Goal: Task Accomplishment & Management: Use online tool/utility

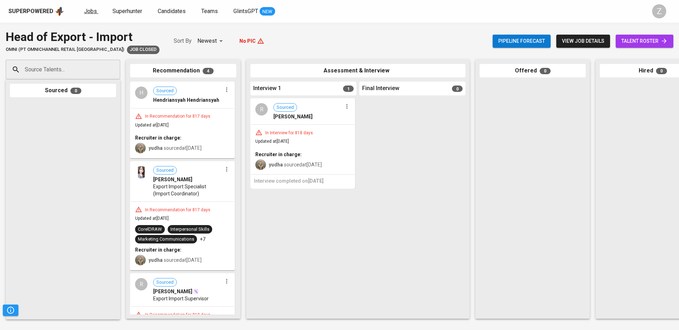
click at [86, 13] on span "Jobs" at bounding box center [90, 11] width 13 height 7
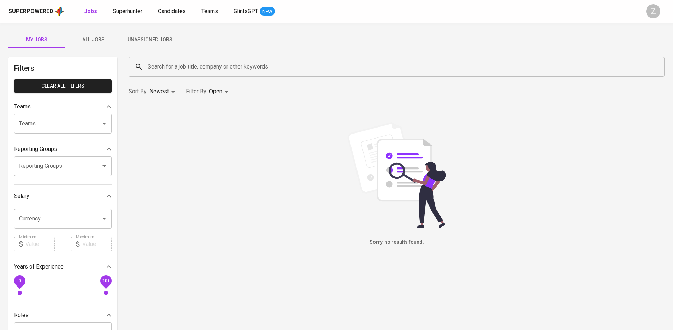
click at [145, 31] on button "Unassigned Jobs" at bounding box center [150, 39] width 57 height 17
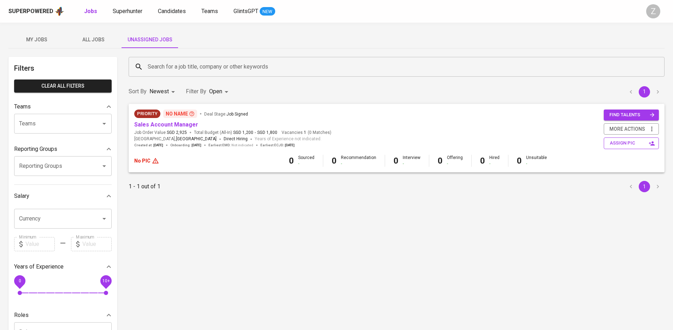
click at [637, 148] on button "assign pic" at bounding box center [631, 143] width 55 height 12
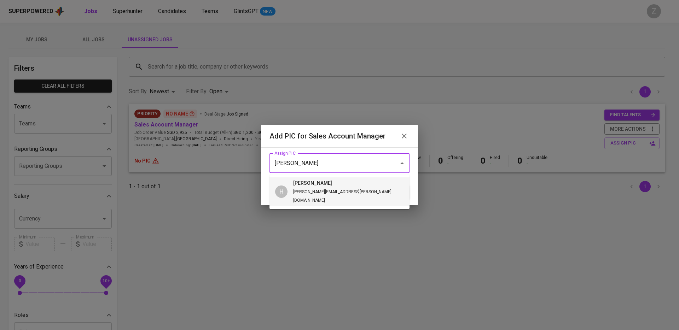
click at [308, 187] on h6 "[PERSON_NAME]" at bounding box center [345, 184] width 105 height 8
type input "[PERSON_NAME]"
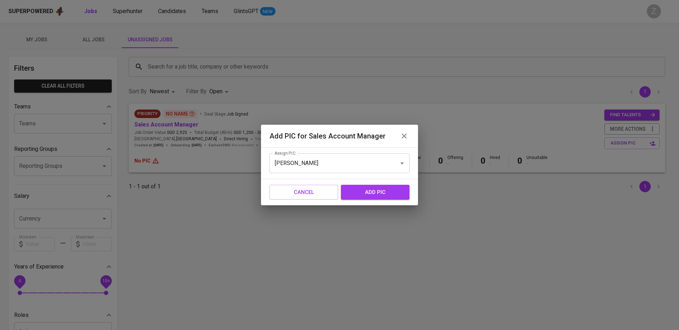
click at [375, 192] on span "add pic" at bounding box center [375, 192] width 53 height 9
